Goal: Information Seeking & Learning: Learn about a topic

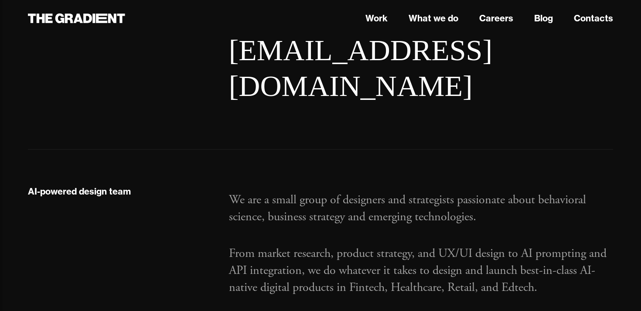
scroll to position [2002, 0]
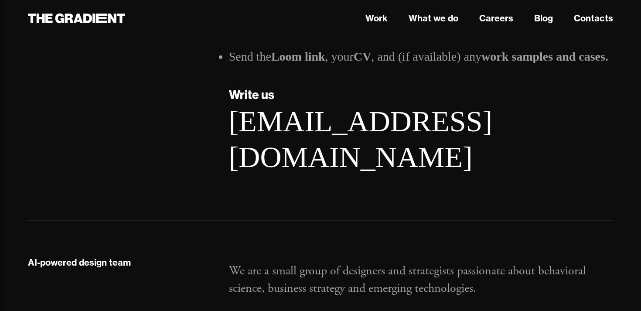
scroll to position [1565, 0]
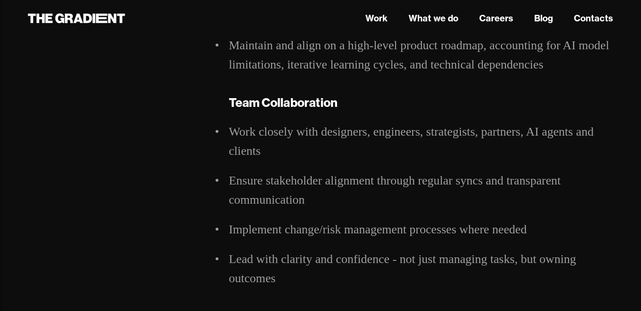
scroll to position [818, 0]
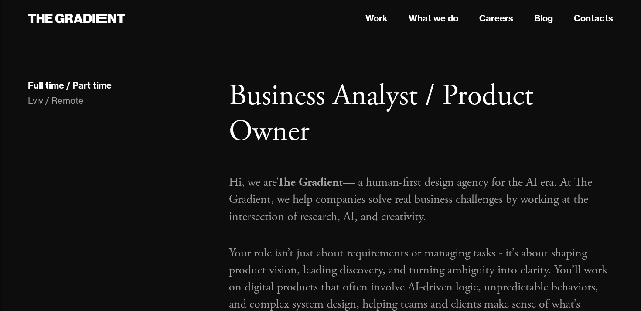
scroll to position [818, 0]
